Goal: Information Seeking & Learning: Learn about a topic

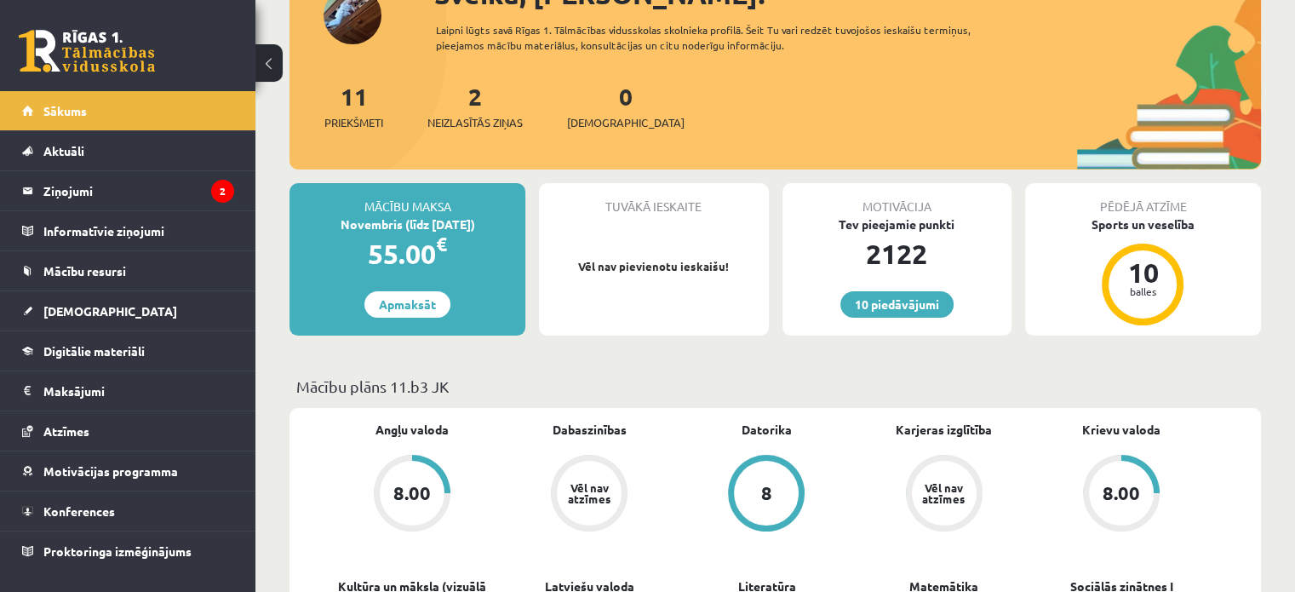
scroll to position [150, 0]
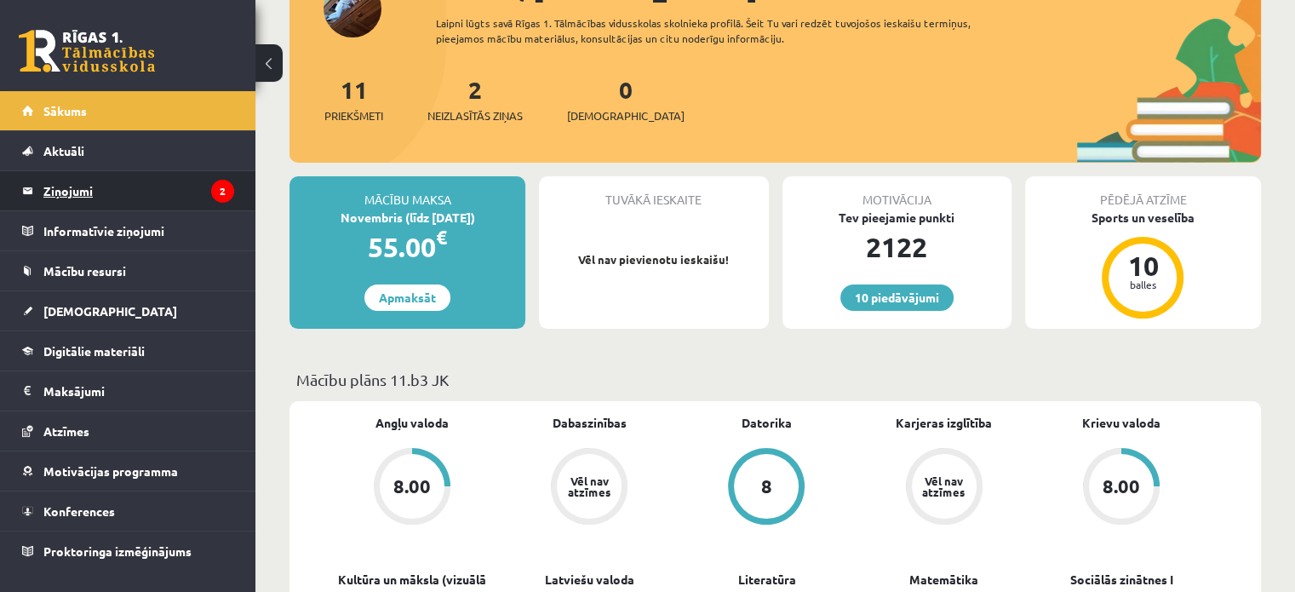
click at [163, 186] on legend "Ziņojumi 2" at bounding box center [138, 190] width 191 height 39
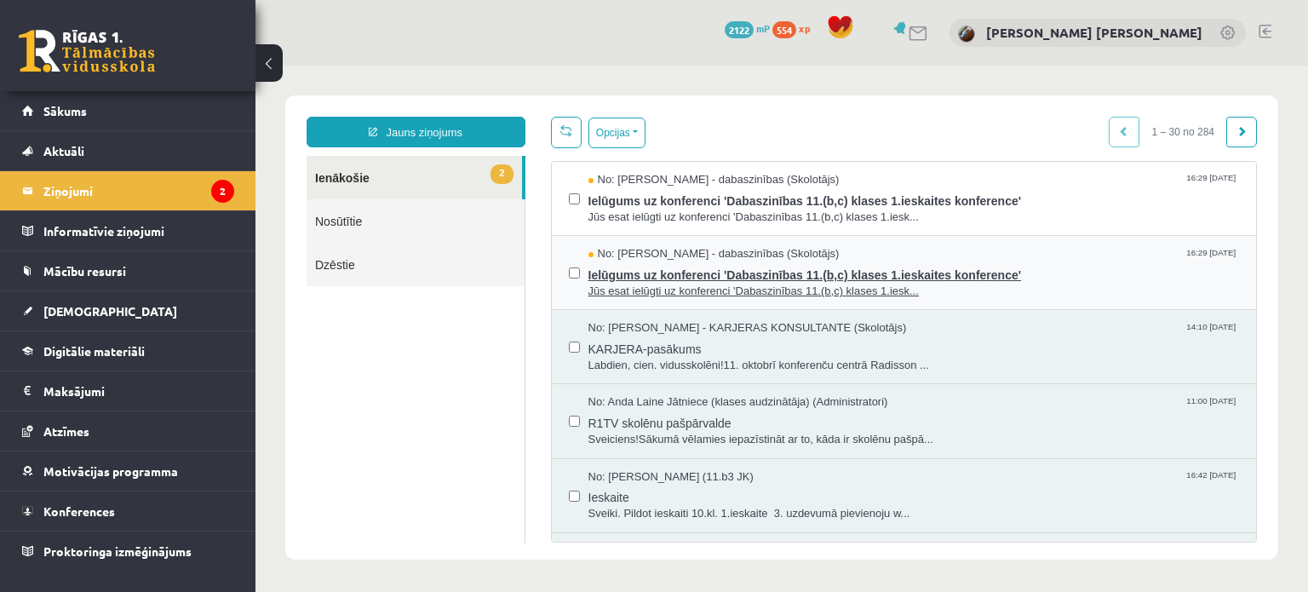
click at [635, 273] on span "Ielūgums uz konferenci 'Dabaszinības 11.(b,c) klases 1.ieskaites konference'" at bounding box center [913, 272] width 651 height 21
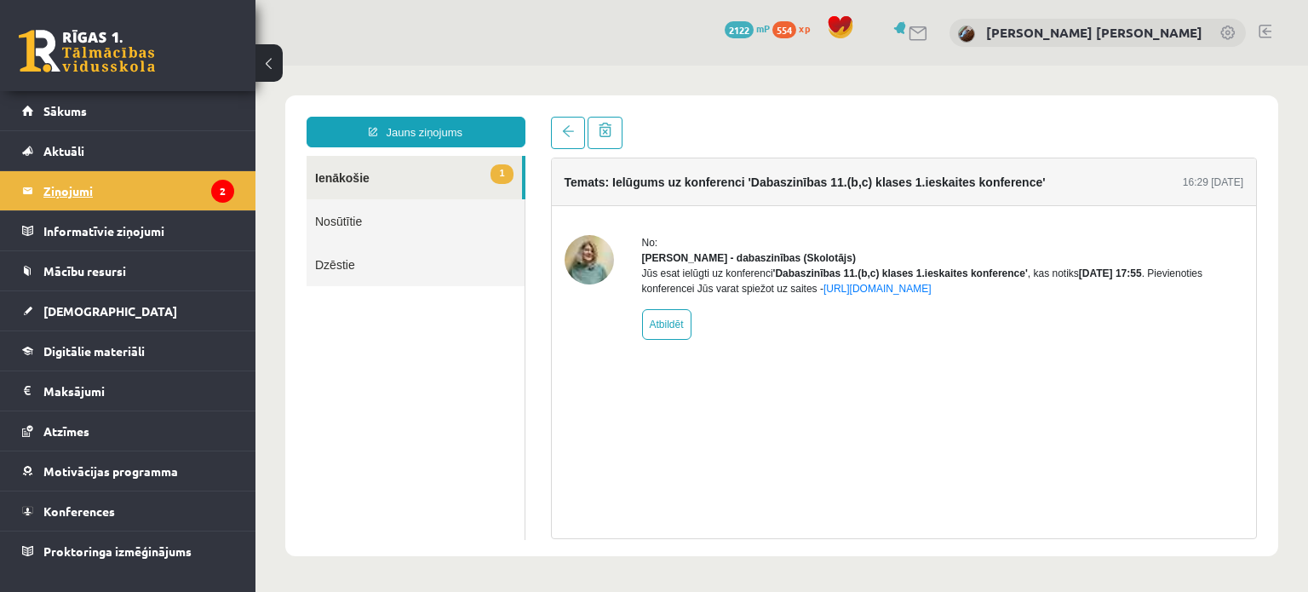
click at [100, 183] on legend "Ziņojumi 2" at bounding box center [138, 190] width 191 height 39
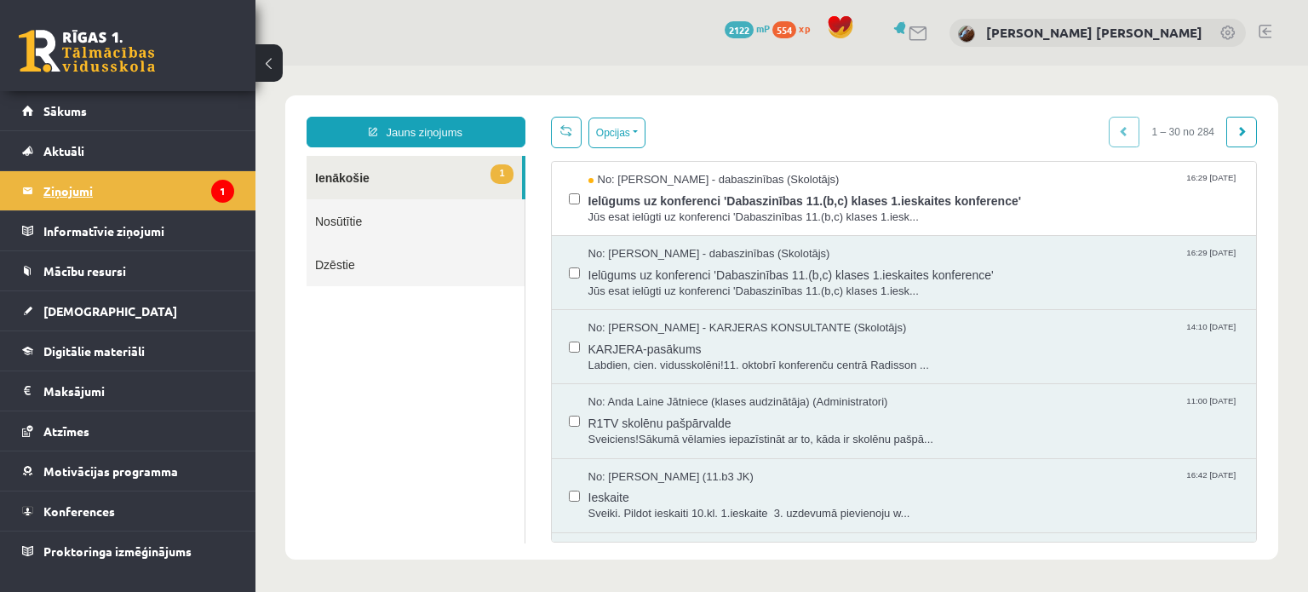
click at [110, 190] on legend "Ziņojumi 1" at bounding box center [138, 190] width 191 height 39
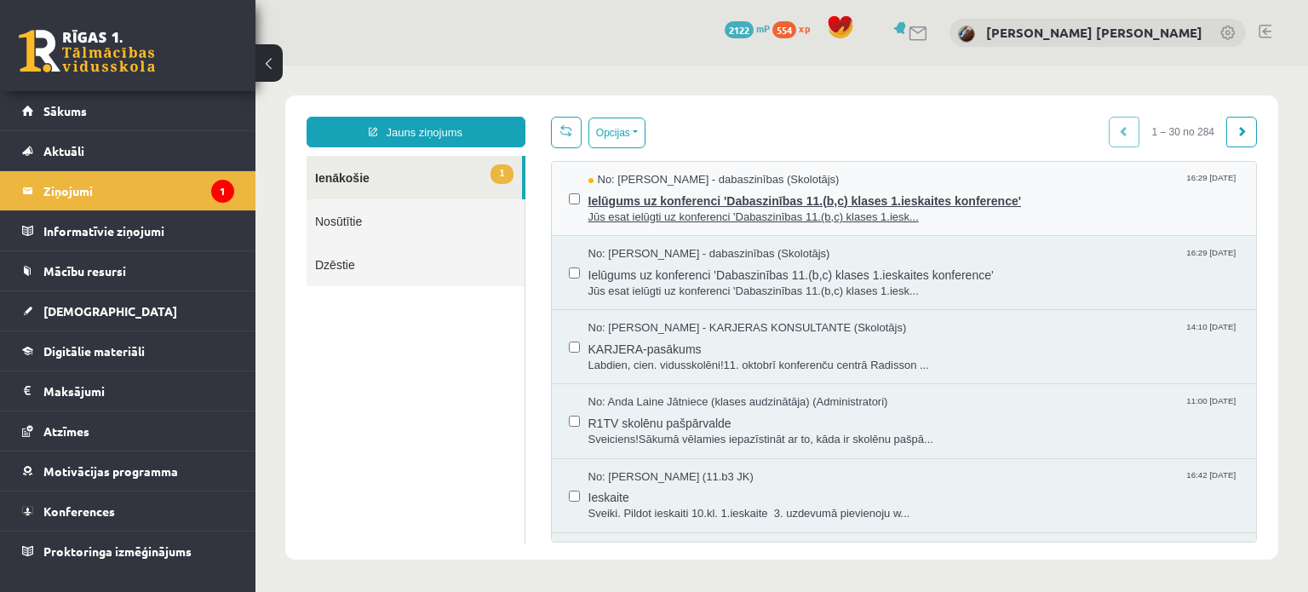
drag, startPoint x: 606, startPoint y: 232, endPoint x: 606, endPoint y: 220, distance: 11.1
click at [606, 220] on div "No: Sanita Baumane - dabaszinības (Skolotājs) 16:29 14/10/2025 Ielūgums uz konf…" at bounding box center [904, 199] width 705 height 74
click at [606, 220] on span "Jūs esat ielūgti uz konferenci 'Dabaszinības 11.(b,c) klases 1.iesk..." at bounding box center [913, 217] width 651 height 16
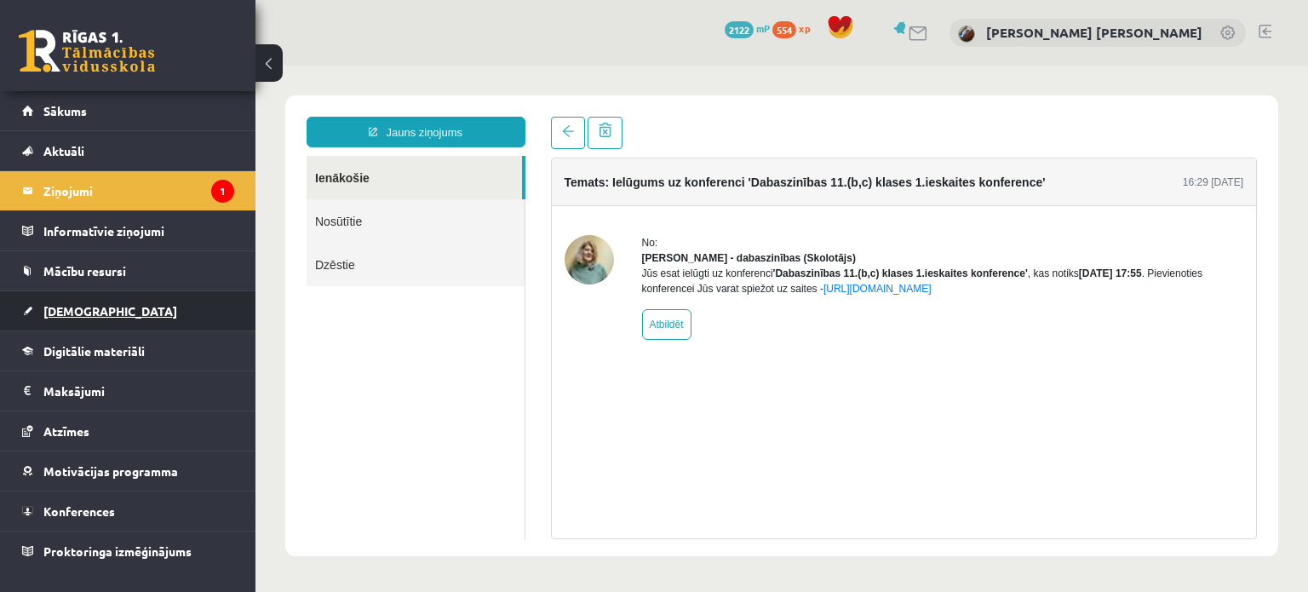
click at [59, 299] on link "[DEMOGRAPHIC_DATA]" at bounding box center [128, 310] width 212 height 39
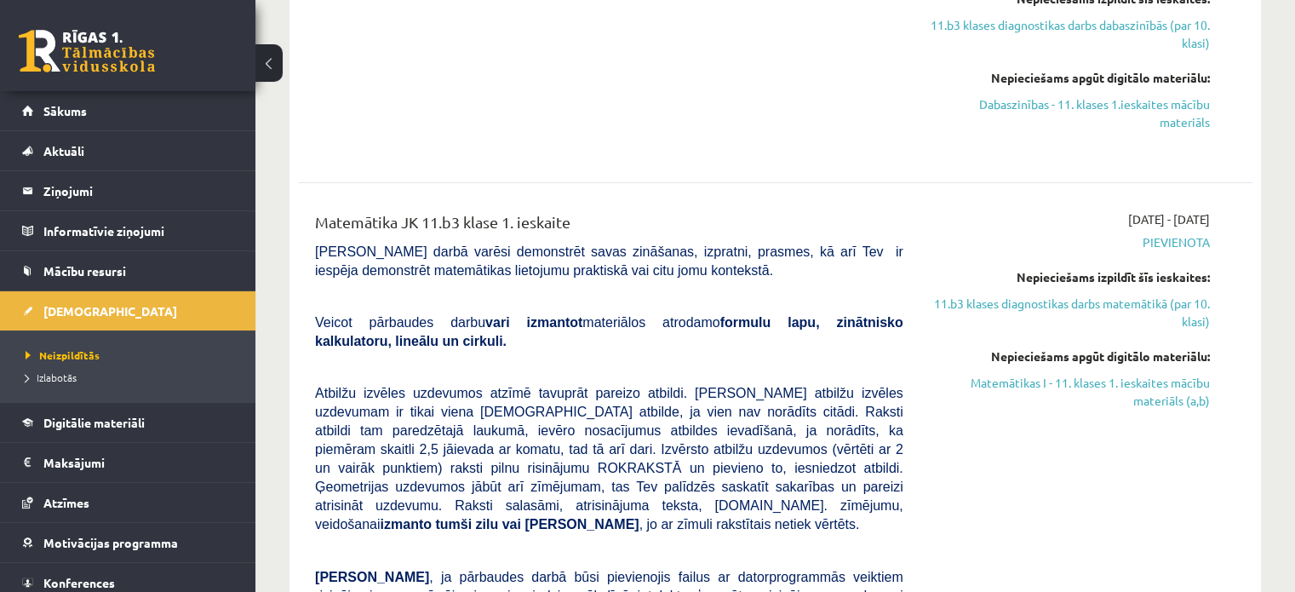
scroll to position [545, 0]
click at [39, 100] on link "Sākums" at bounding box center [128, 110] width 212 height 39
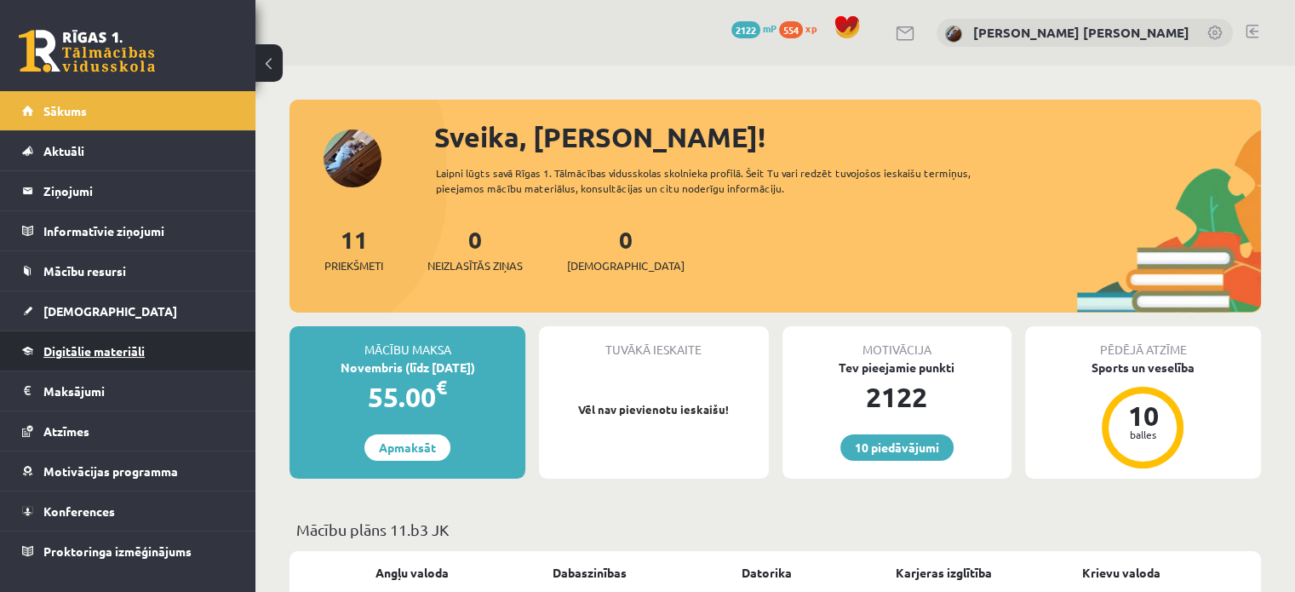
click at [134, 349] on span "Digitālie materiāli" at bounding box center [93, 350] width 101 height 15
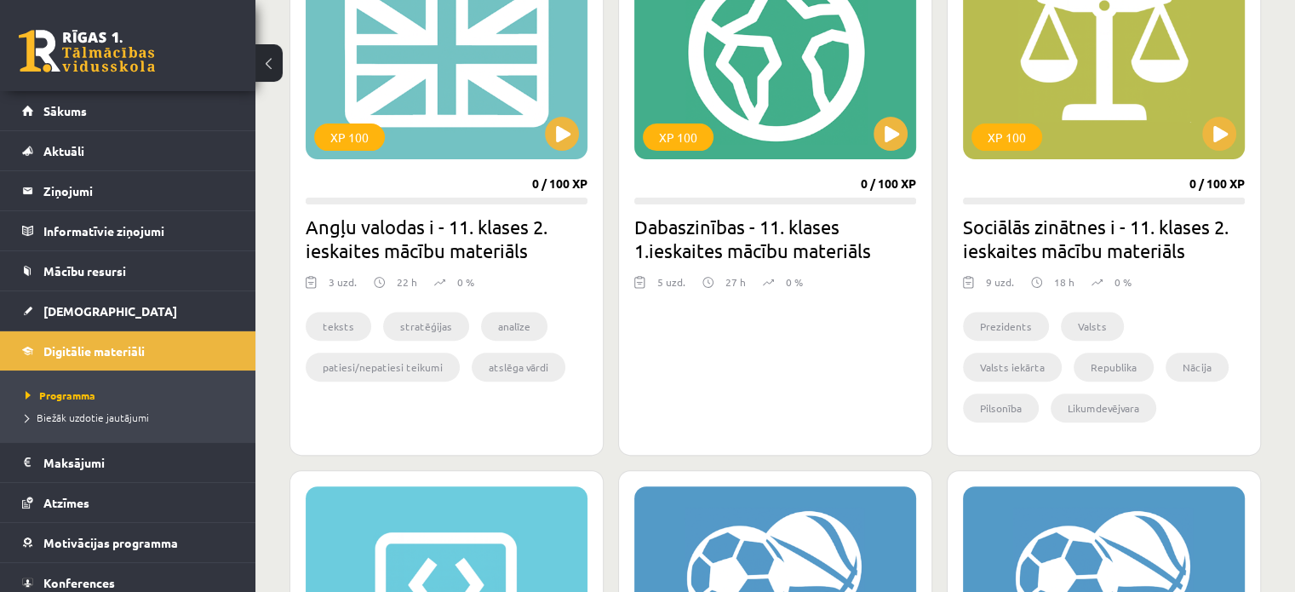
scroll to position [555, 0]
click at [60, 122] on link "Sākums" at bounding box center [128, 110] width 212 height 39
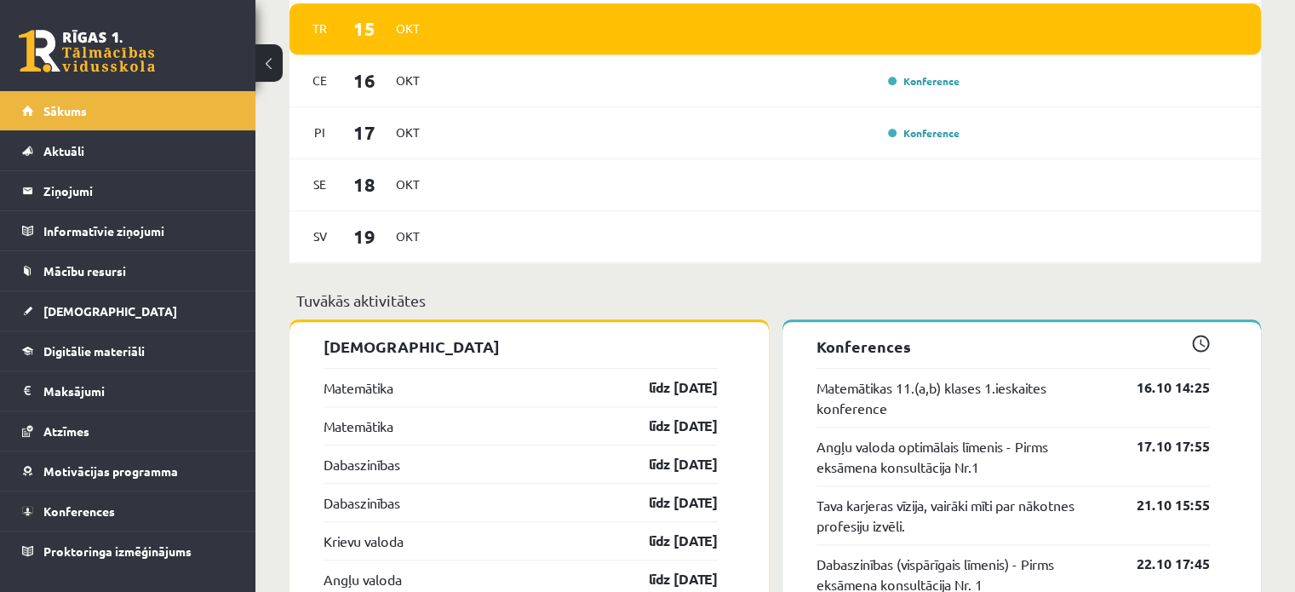
scroll to position [1256, 0]
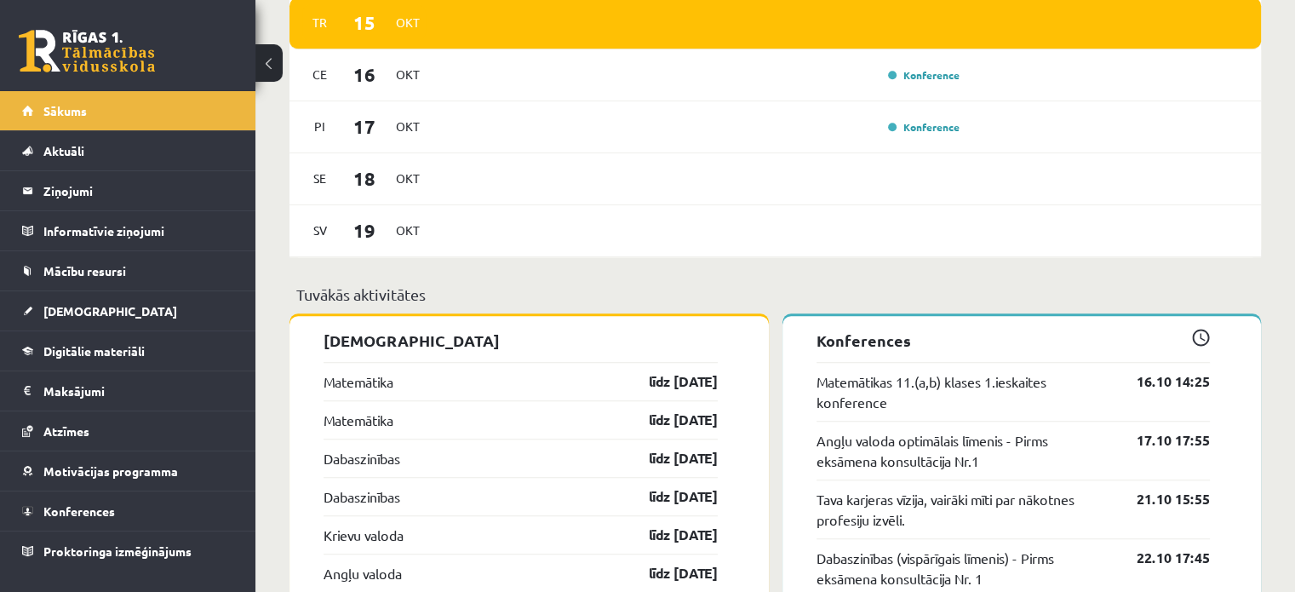
drag, startPoint x: 1011, startPoint y: 396, endPoint x: 933, endPoint y: 312, distance: 114.4
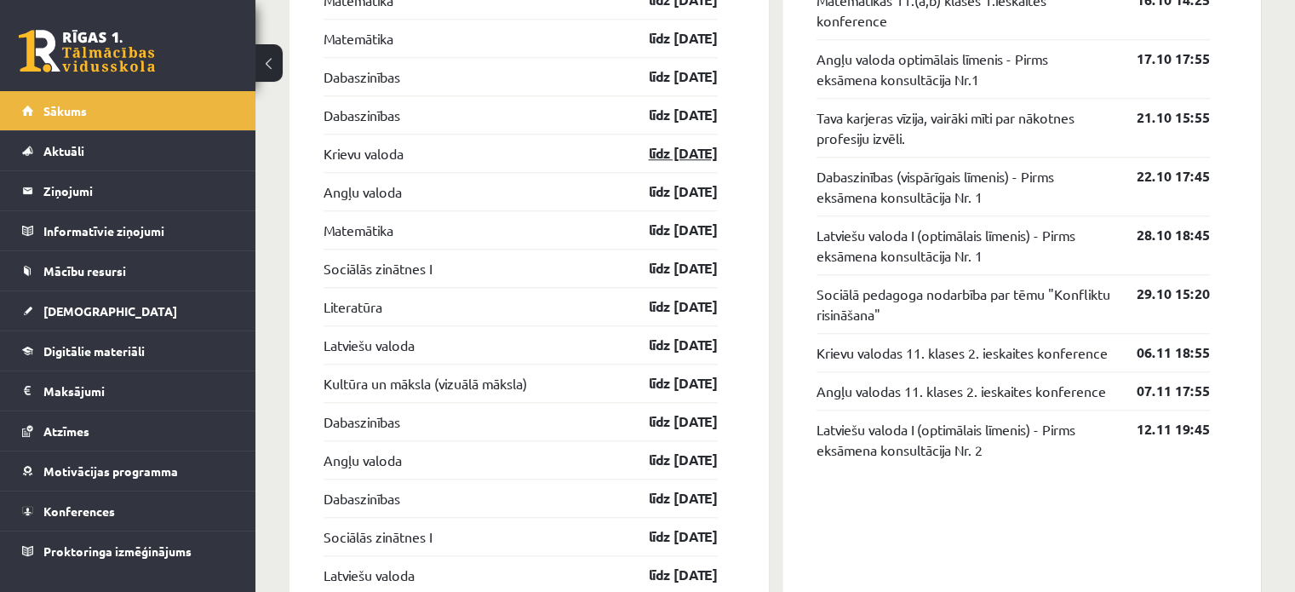
scroll to position [1646, 0]
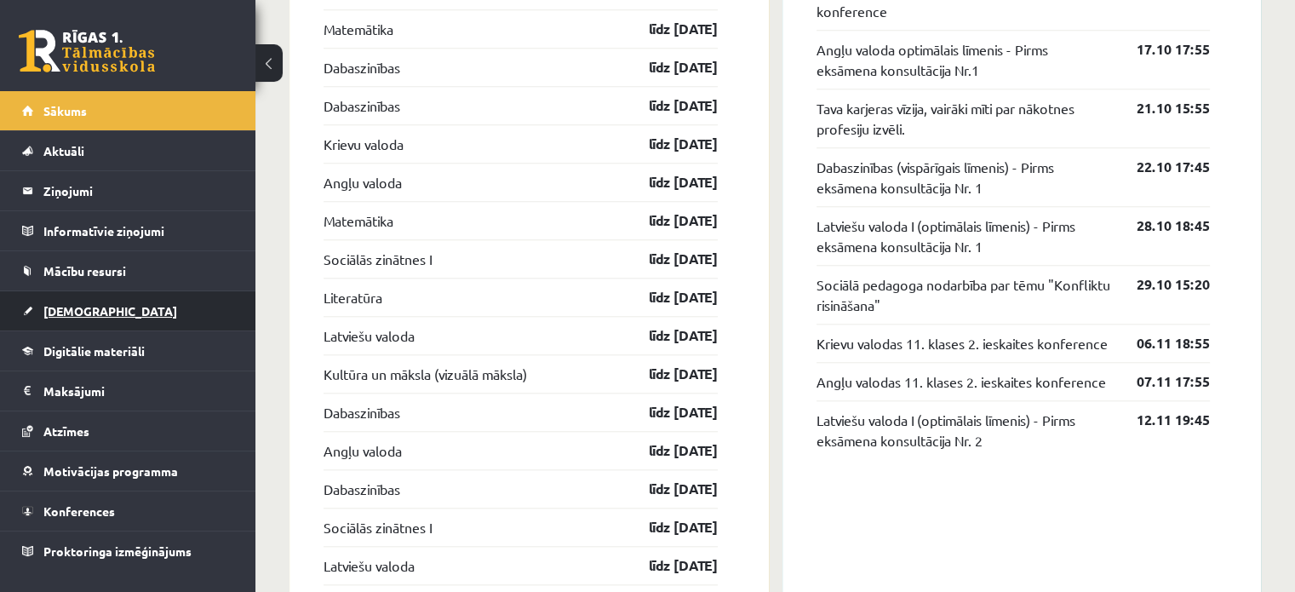
click at [66, 306] on span "[DEMOGRAPHIC_DATA]" at bounding box center [110, 310] width 134 height 15
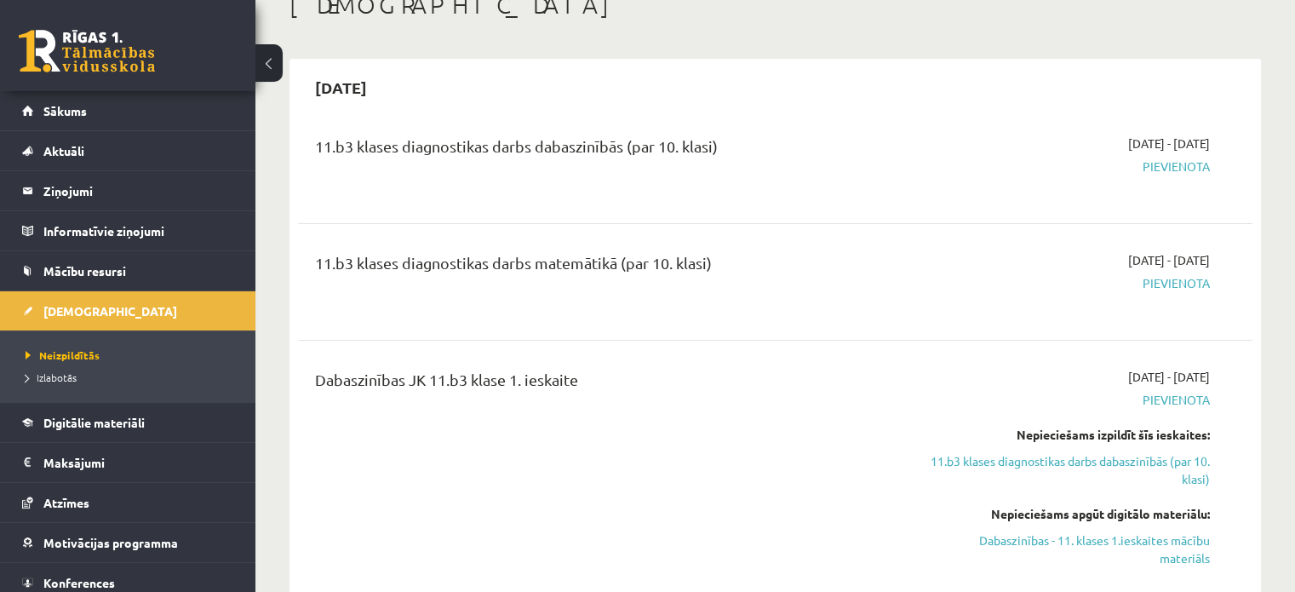
scroll to position [101, 0]
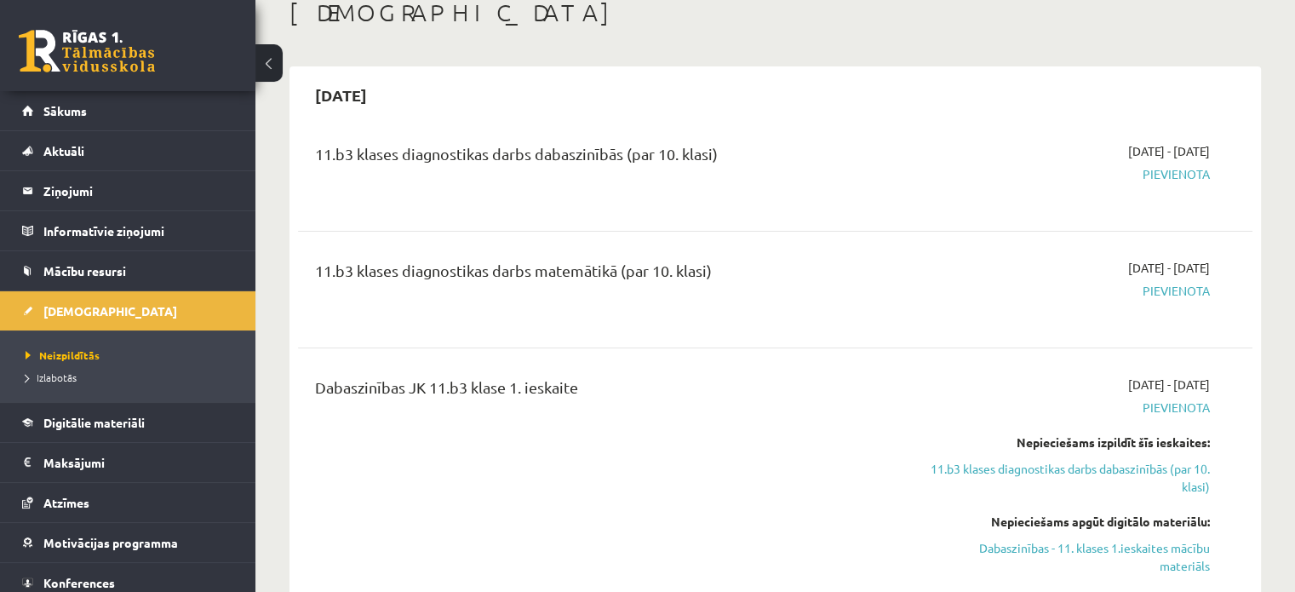
click at [1128, 272] on span "[DATE] - [DATE]" at bounding box center [1169, 268] width 82 height 18
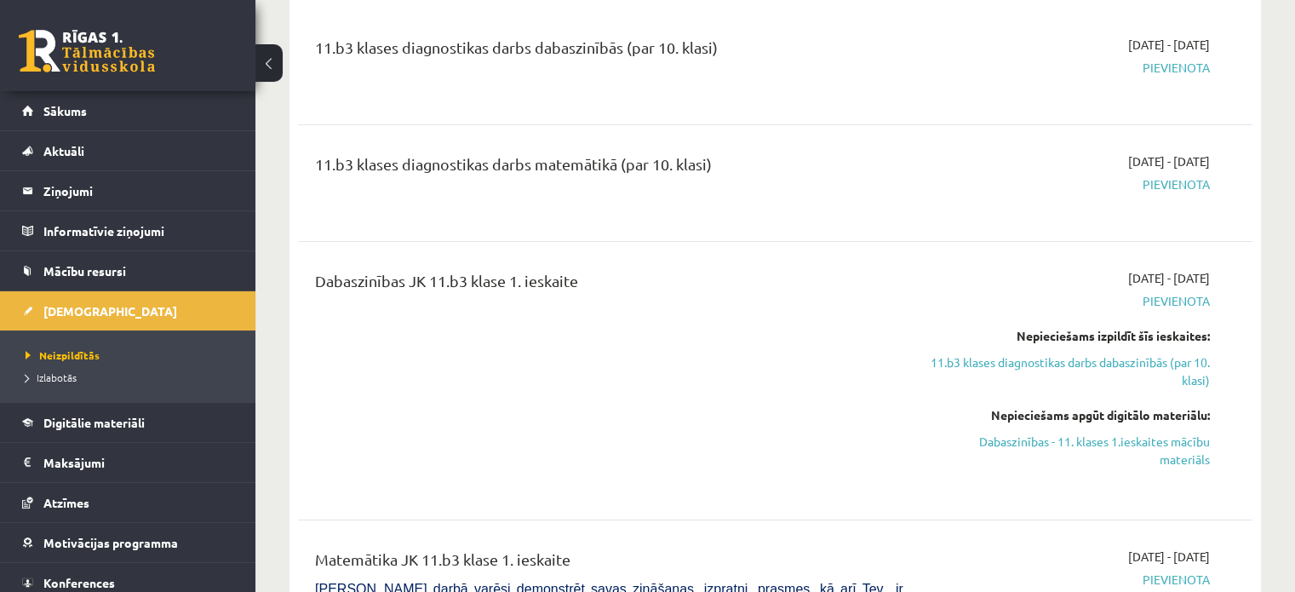
scroll to position [213, 0]
